Goal: Information Seeking & Learning: Learn about a topic

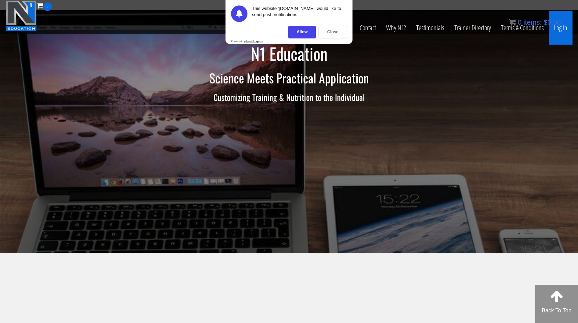
click at [564, 27] on link "Log In" at bounding box center [561, 28] width 24 height 34
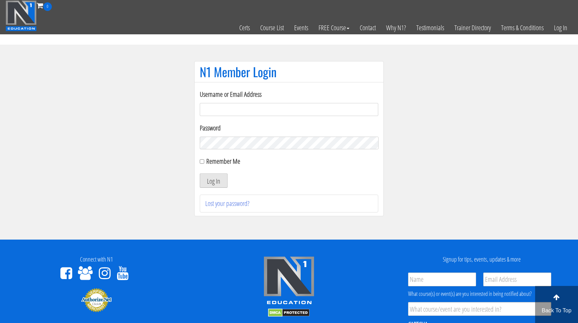
type input "miten.fitness@gmail.com"
click at [214, 176] on button "Log In" at bounding box center [214, 180] width 28 height 14
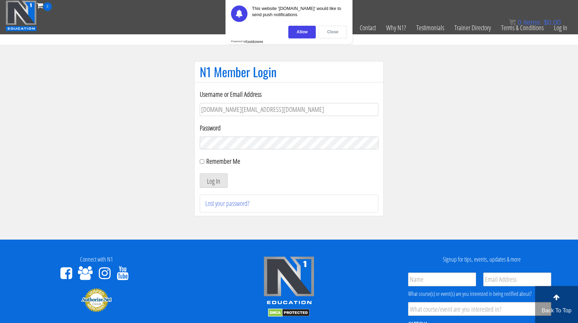
click at [331, 34] on div "Close" at bounding box center [333, 32] width 28 height 13
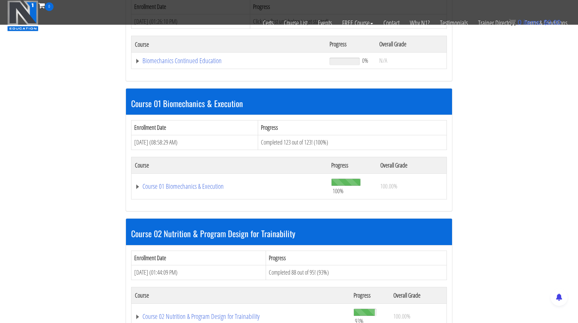
scroll to position [172, 0]
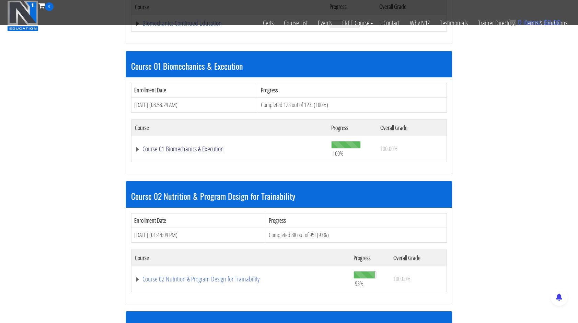
click at [189, 146] on link "Course 01 Biomechanics & Execution" at bounding box center [229, 149] width 189 height 7
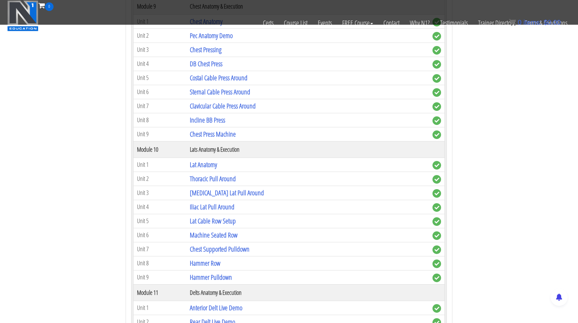
scroll to position [1236, 0]
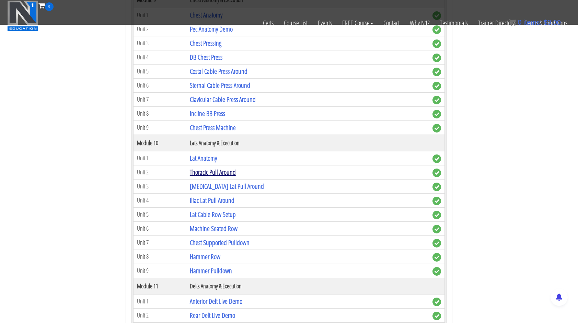
click at [216, 168] on link "Thoracic Pull Around" at bounding box center [213, 172] width 46 height 9
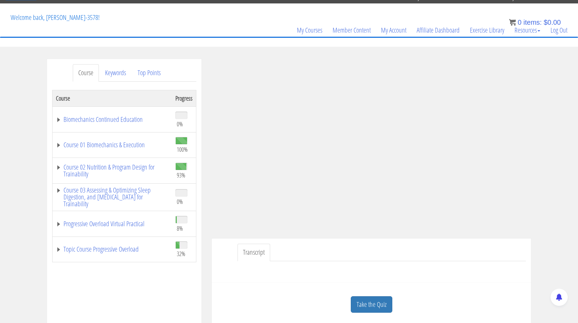
scroll to position [34, 0]
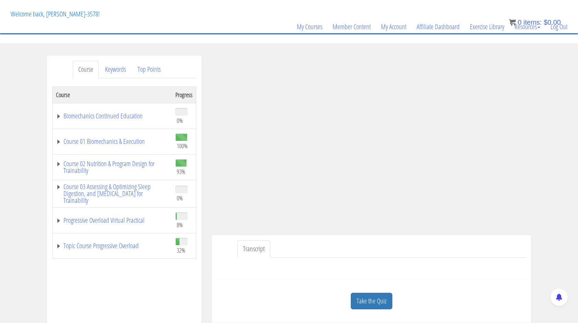
click at [10, 108] on div "Course Keywords Top Points Course Progress Biomechanics Continued Education 0% …" at bounding box center [289, 250] width 578 height 388
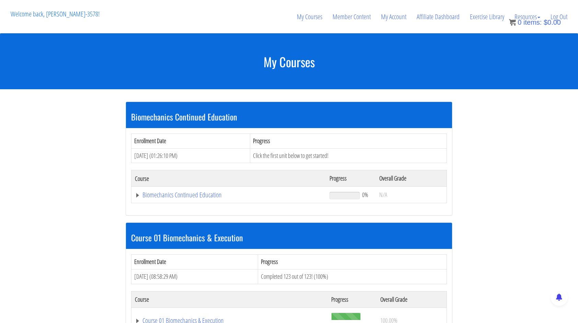
scroll to position [747, 0]
